Goal: Task Accomplishment & Management: Use online tool/utility

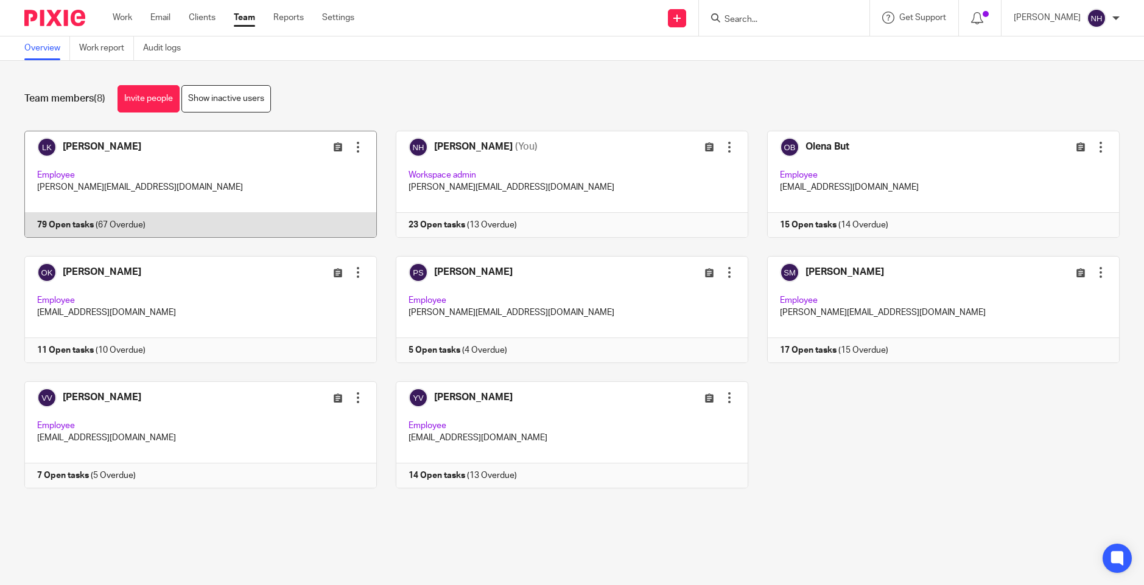
click at [125, 146] on link at bounding box center [190, 184] width 371 height 107
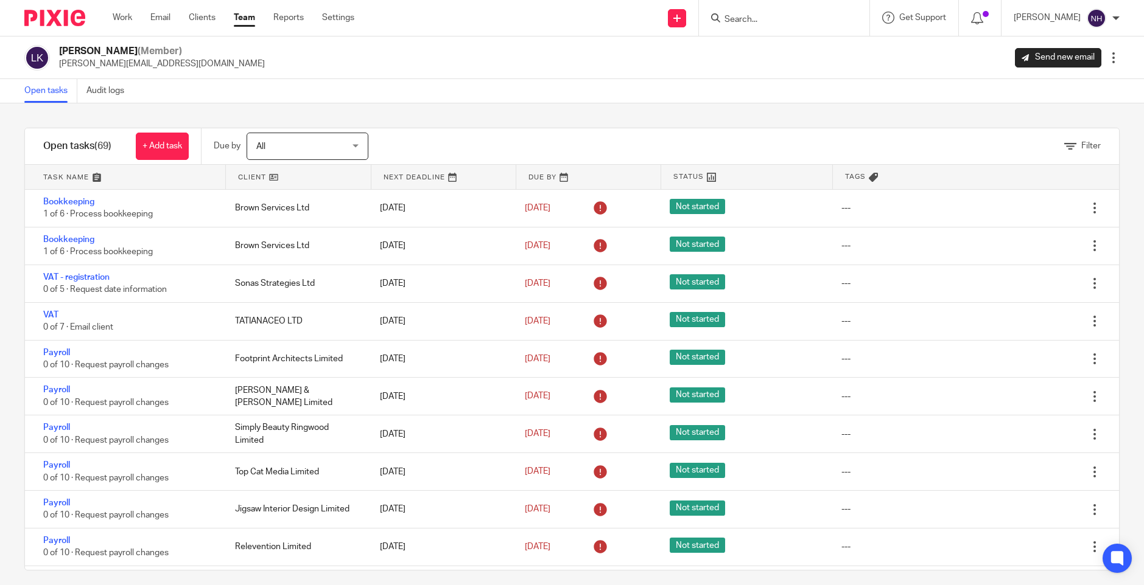
click at [251, 21] on link "Team" at bounding box center [244, 18] width 21 height 12
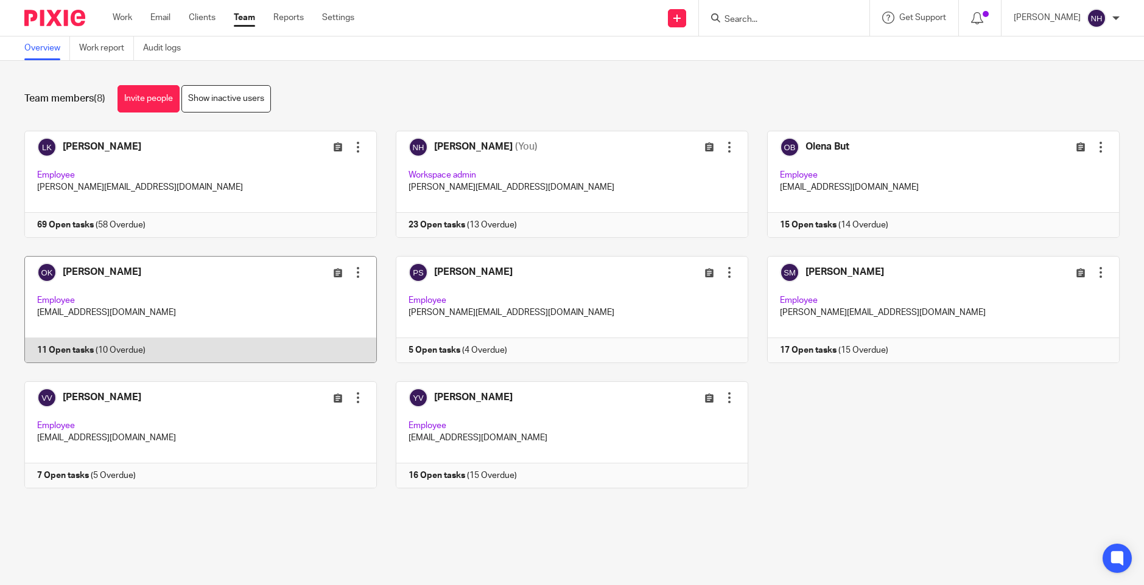
click at [135, 271] on link at bounding box center [190, 309] width 371 height 107
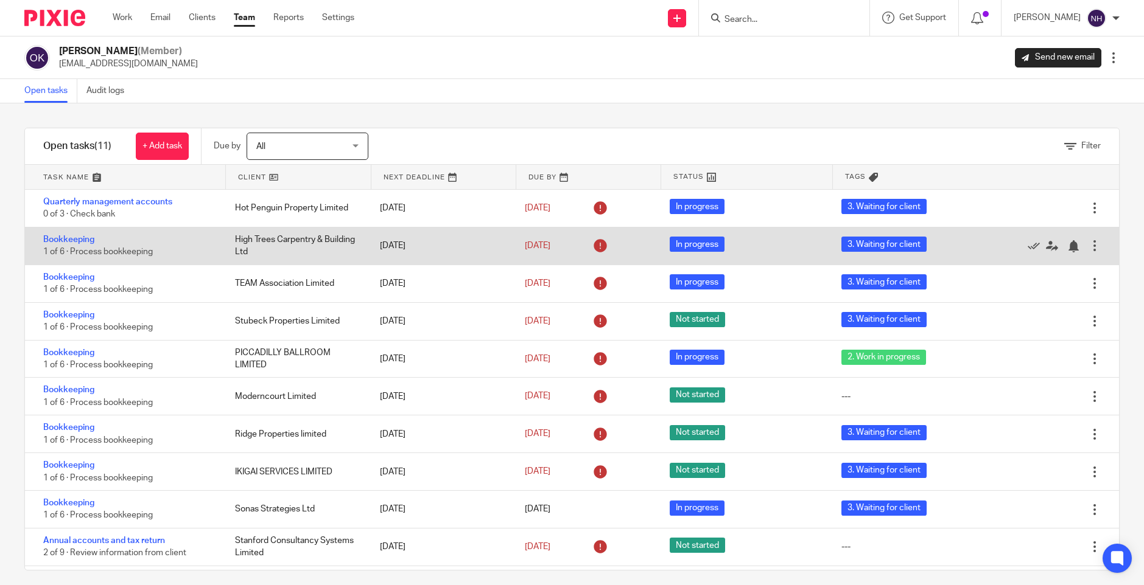
scroll to position [33, 0]
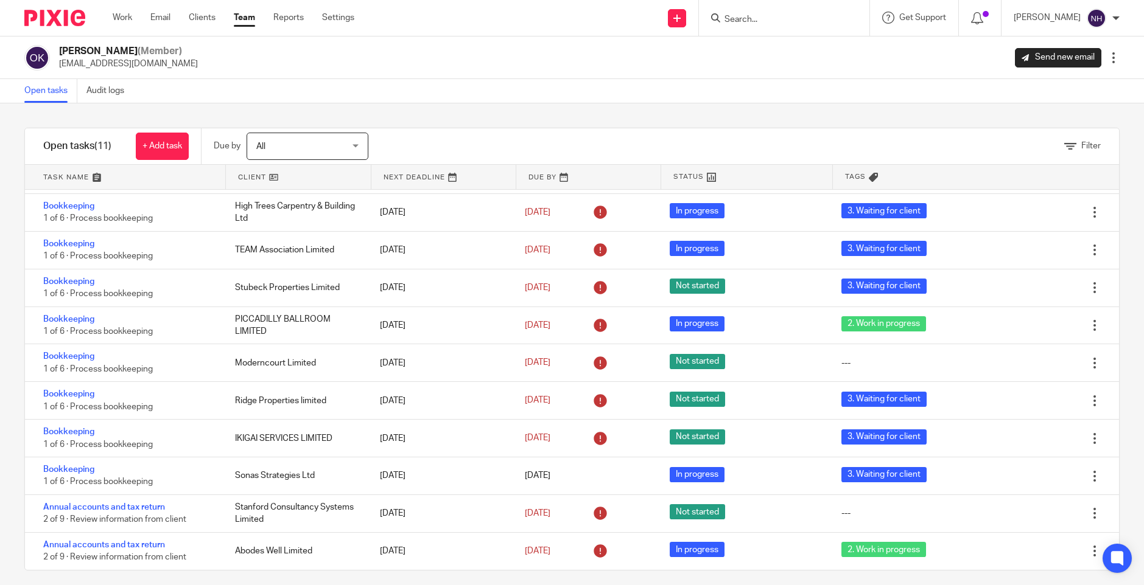
click at [248, 20] on link "Team" at bounding box center [244, 18] width 21 height 12
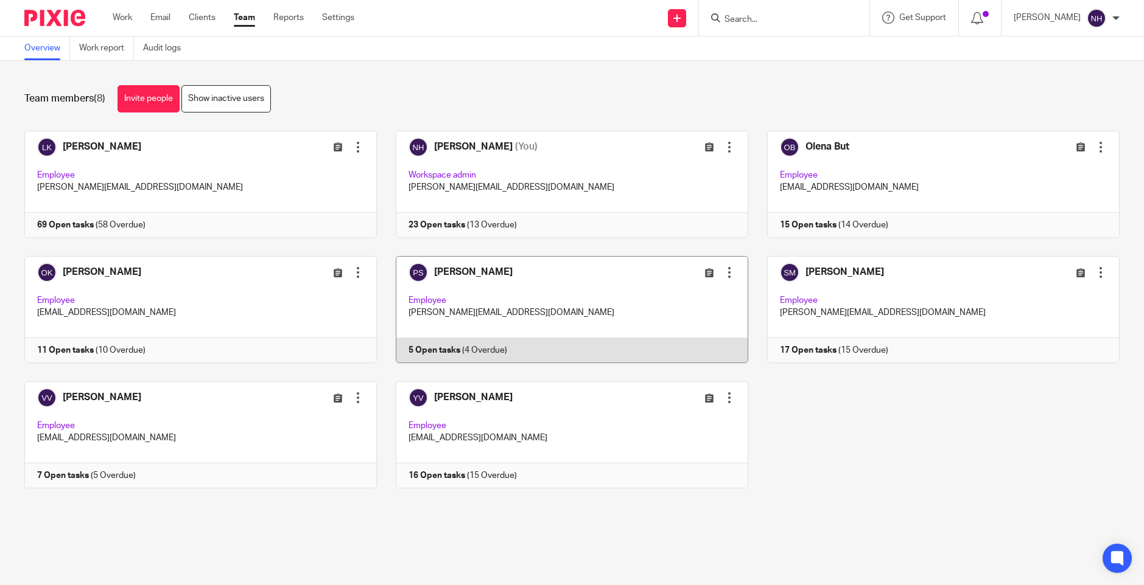
click at [472, 270] on link at bounding box center [562, 309] width 371 height 107
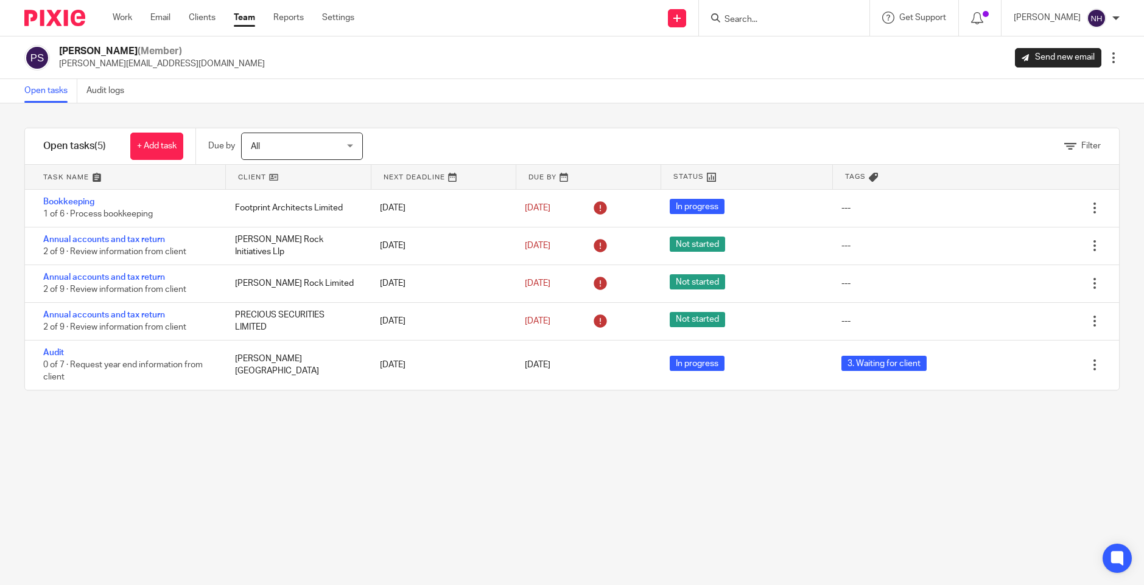
click at [769, 20] on input "Search" at bounding box center [778, 20] width 110 height 11
drag, startPoint x: 805, startPoint y: 18, endPoint x: 737, endPoint y: 8, distance: 68.9
click at [737, 8] on div "lower gardens No results found. Try searching for the name of a client or conta…" at bounding box center [784, 18] width 170 height 36
drag, startPoint x: 789, startPoint y: 15, endPoint x: 779, endPoint y: 16, distance: 10.4
click at [787, 15] on input "five" at bounding box center [778, 20] width 110 height 11
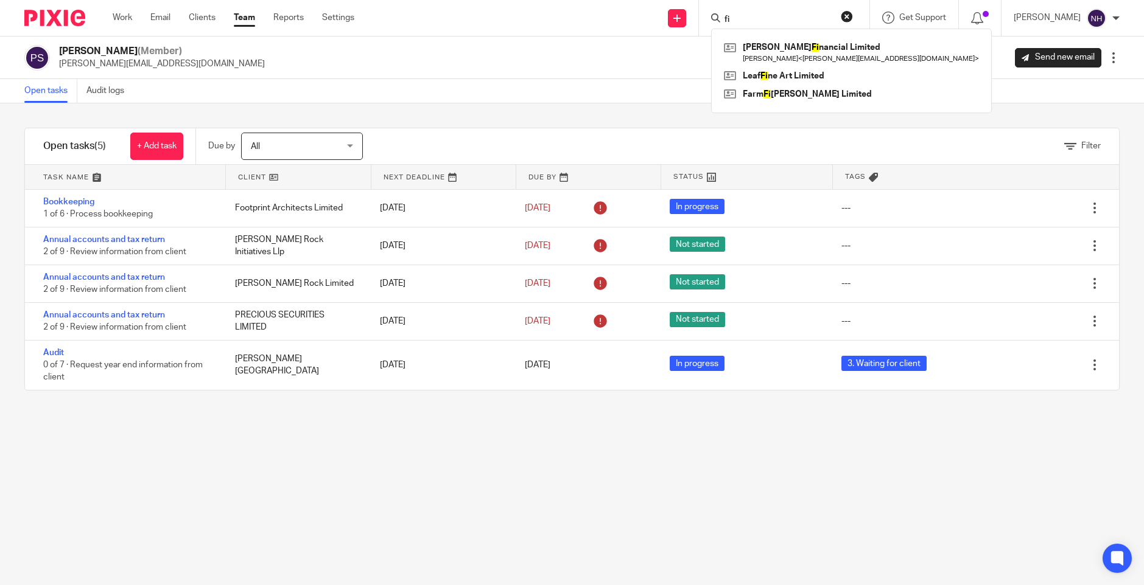
type input "f"
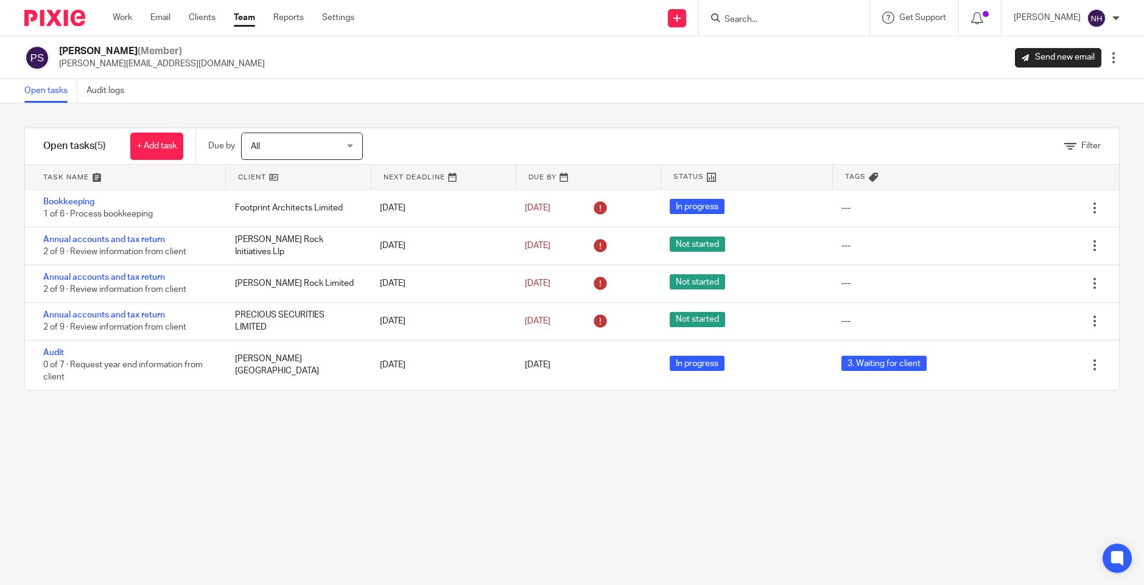
click at [243, 18] on link "Team" at bounding box center [244, 18] width 21 height 12
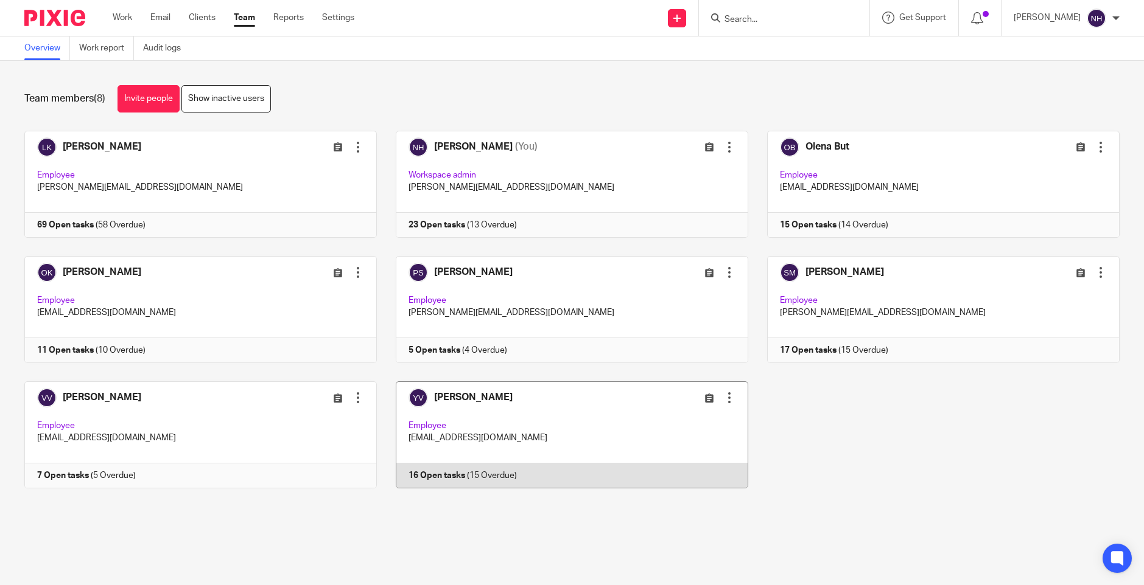
click at [465, 396] on link at bounding box center [562, 435] width 371 height 107
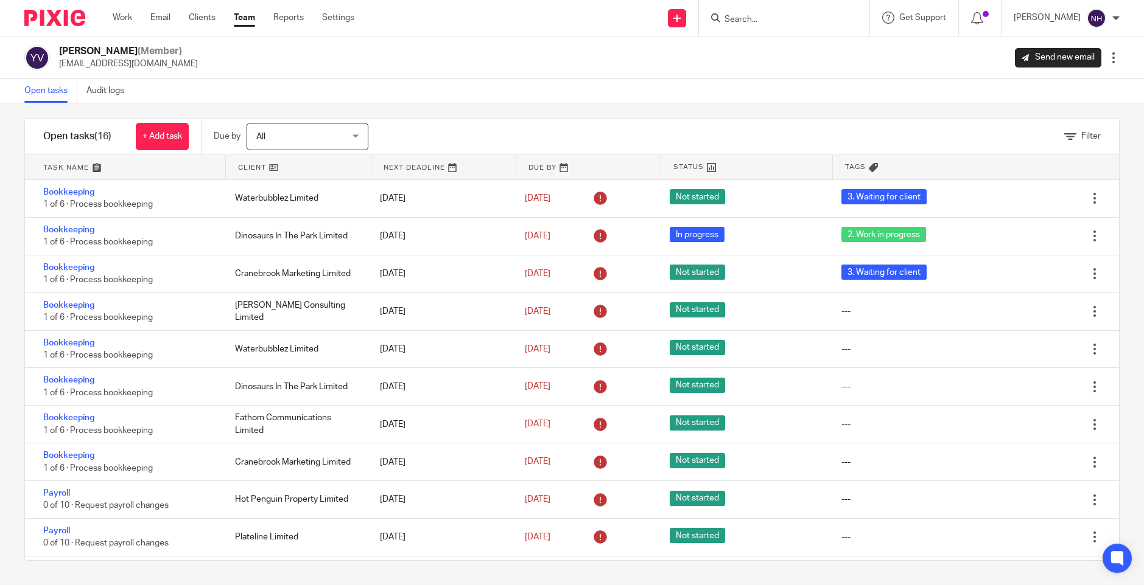
click at [249, 23] on link "Team" at bounding box center [244, 18] width 21 height 12
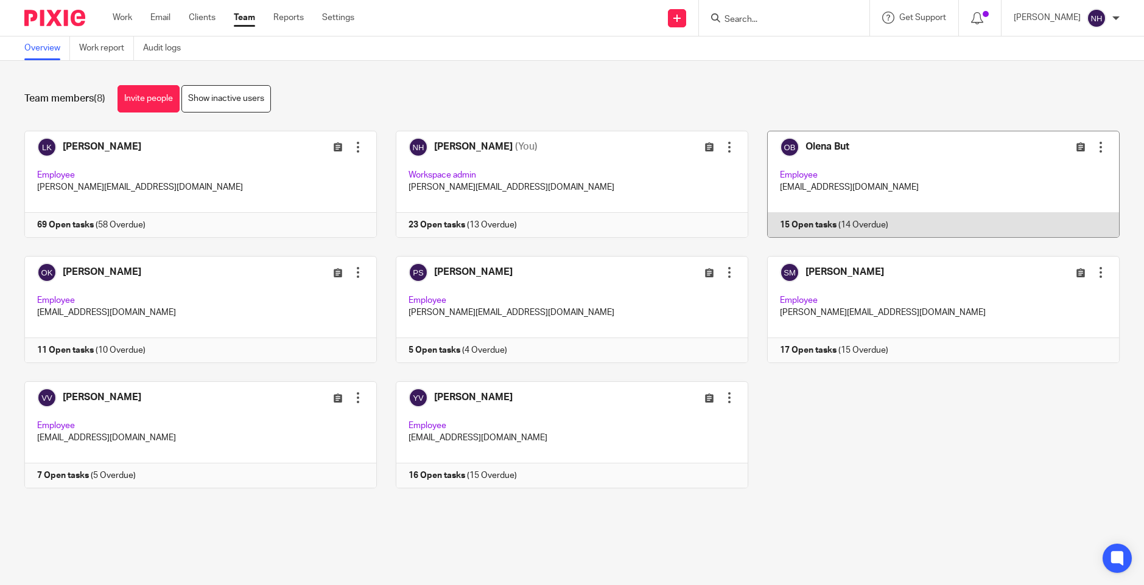
click at [821, 150] on link at bounding box center [933, 184] width 371 height 107
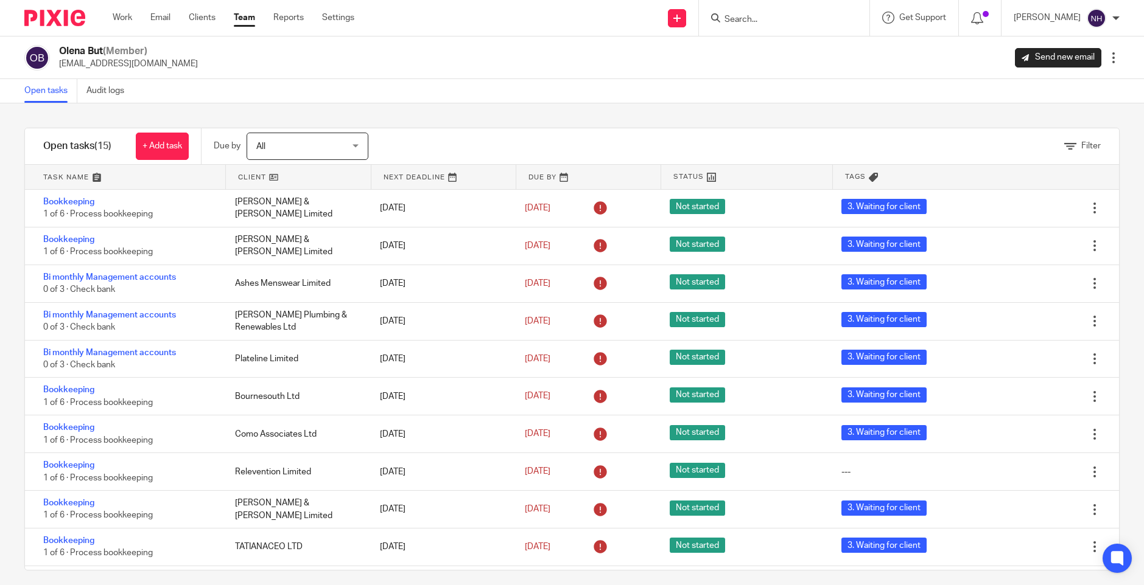
click at [250, 24] on link "Team" at bounding box center [244, 18] width 21 height 12
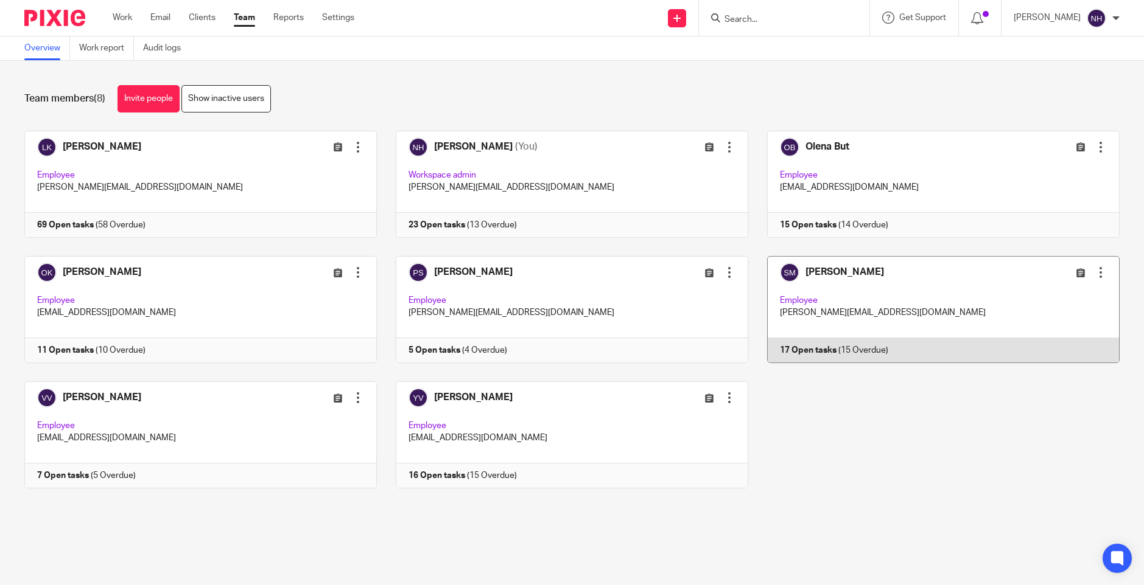
click at [806, 277] on link at bounding box center [933, 309] width 371 height 107
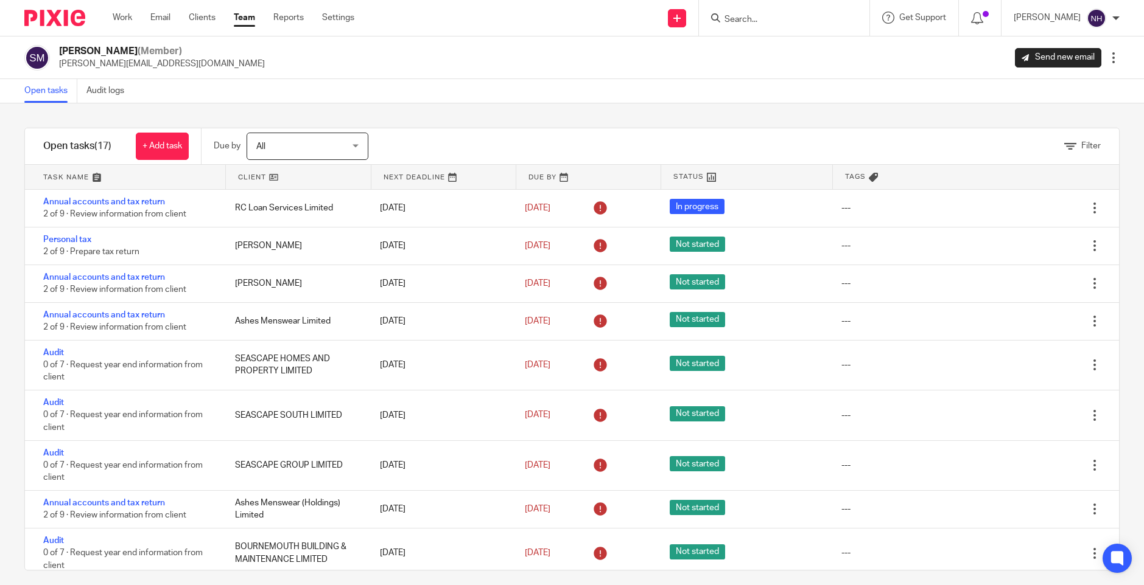
scroll to position [10, 0]
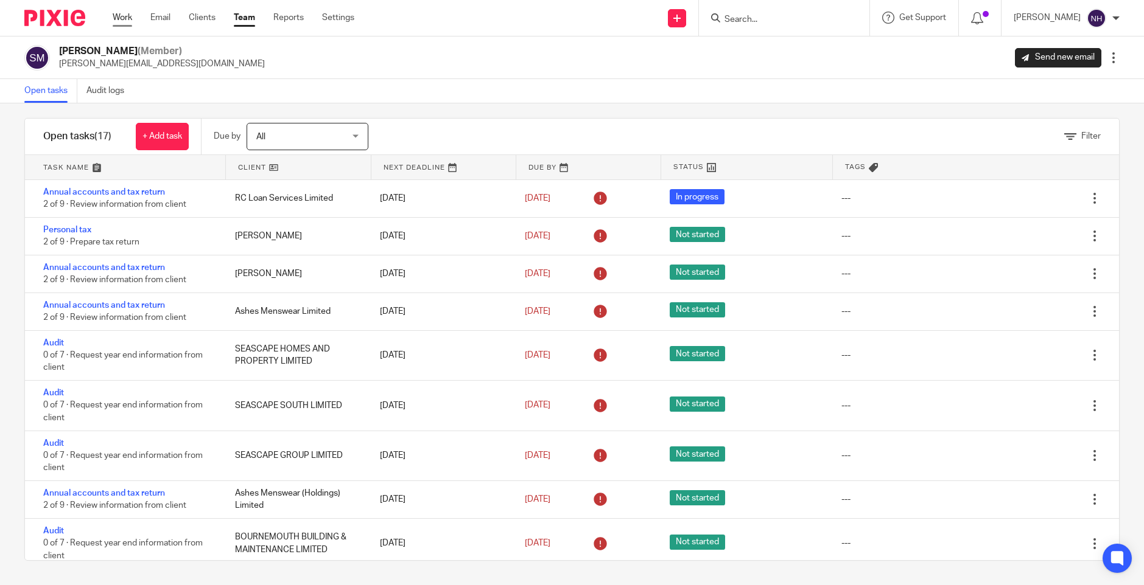
click at [113, 19] on link "Work" at bounding box center [122, 18] width 19 height 12
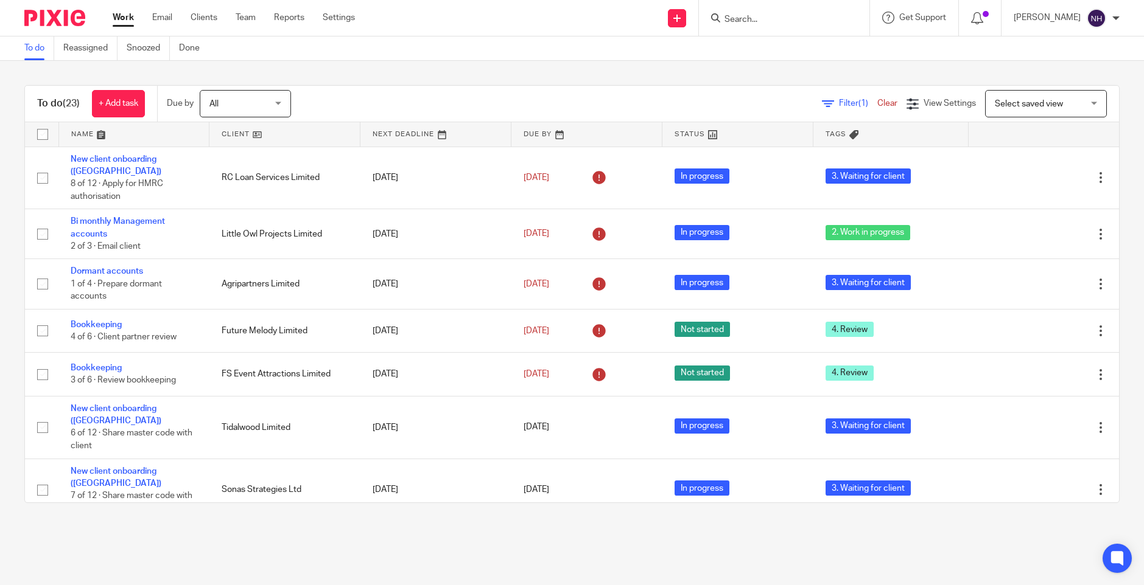
click at [756, 16] on input "Search" at bounding box center [778, 20] width 110 height 11
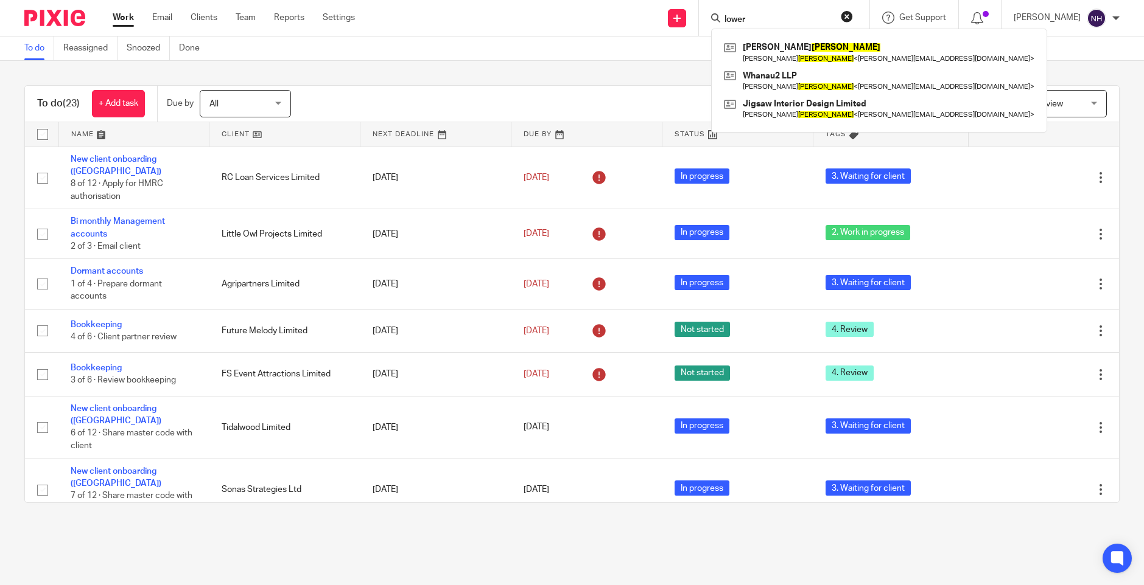
drag, startPoint x: 775, startPoint y: 16, endPoint x: 747, endPoint y: 18, distance: 28.1
click at [747, 18] on input "lower" at bounding box center [778, 20] width 110 height 11
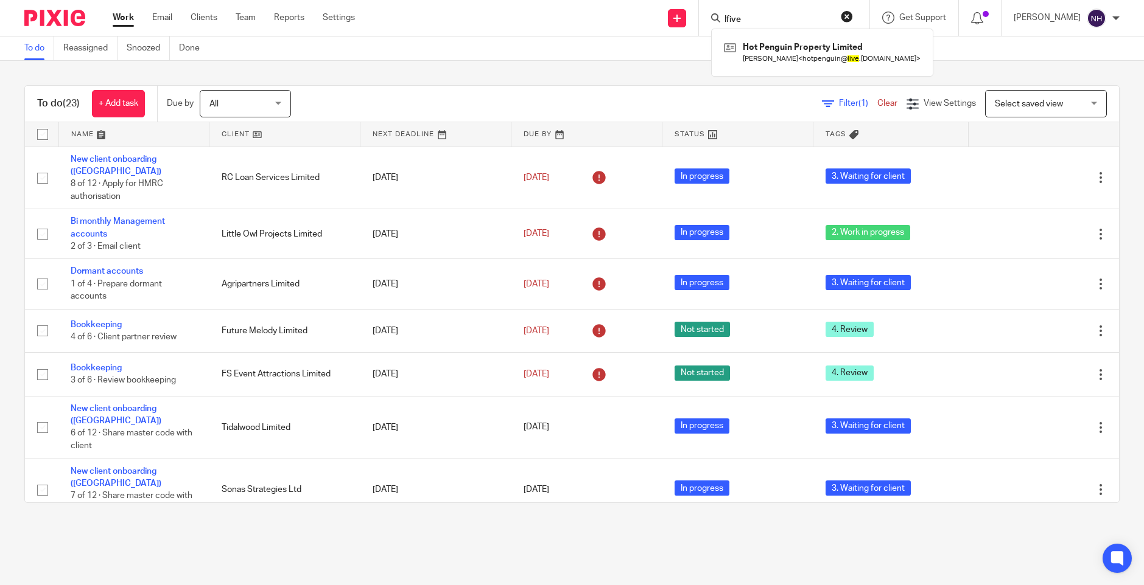
click at [746, 15] on input "lfive" at bounding box center [778, 20] width 110 height 11
click at [777, 19] on input "five" at bounding box center [778, 20] width 110 height 11
type input "five"
click button "submit" at bounding box center [0, 0] width 0 height 0
drag, startPoint x: 777, startPoint y: 16, endPoint x: 742, endPoint y: 19, distance: 34.8
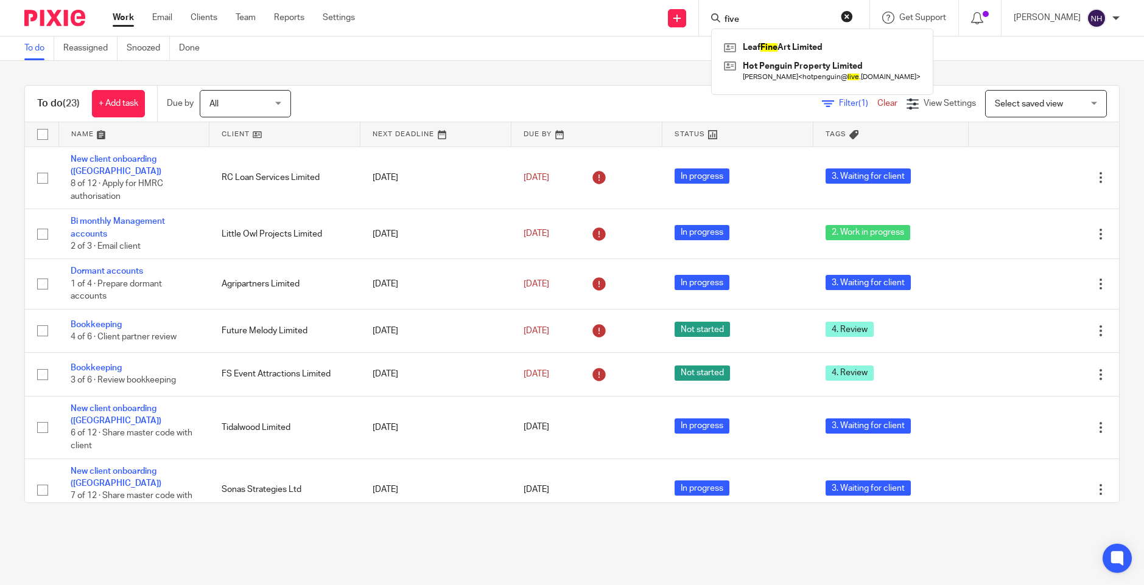
click at [742, 19] on div "five" at bounding box center [782, 17] width 142 height 15
